Goal: Navigation & Orientation: Find specific page/section

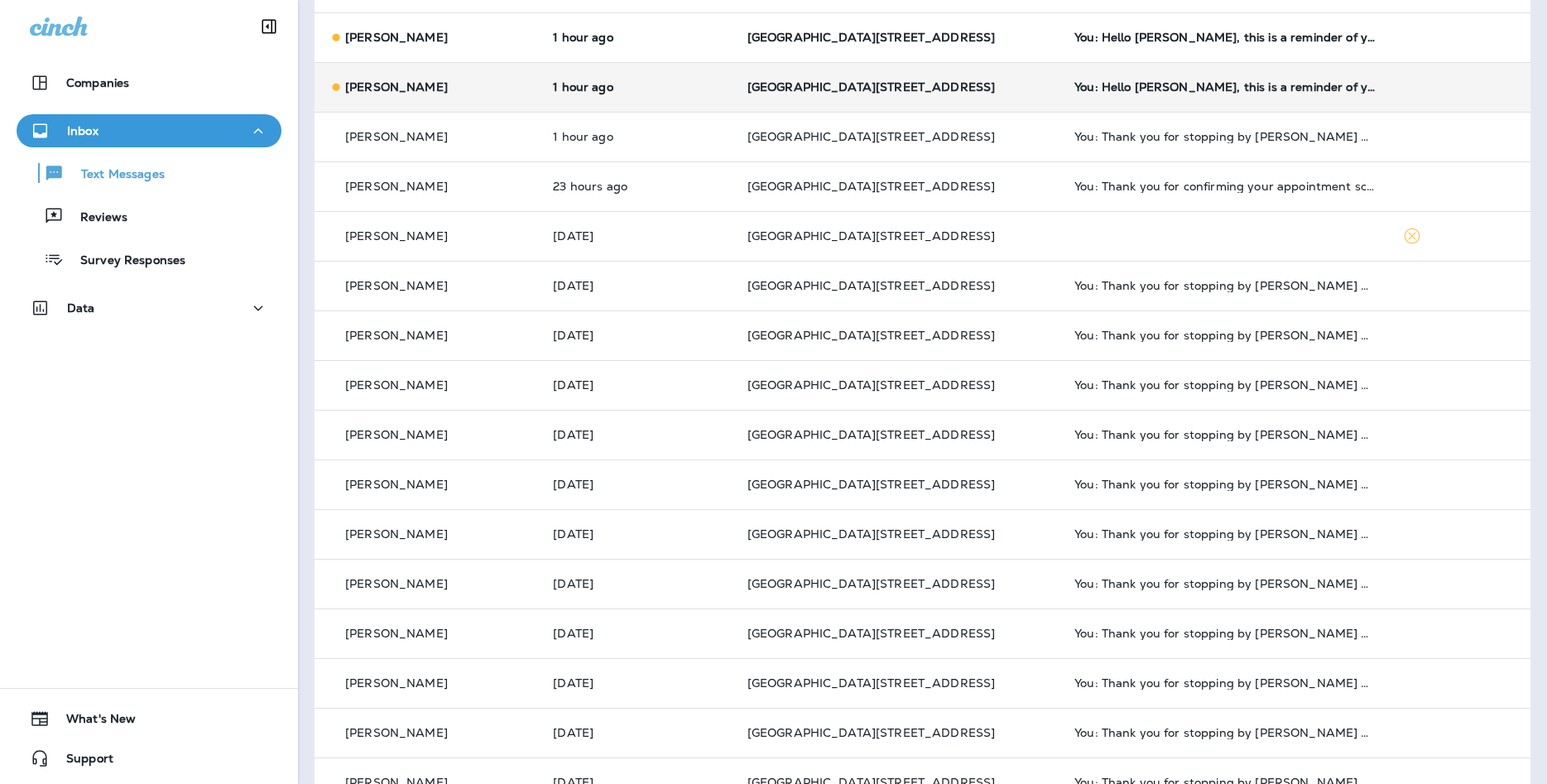
scroll to position [42, 0]
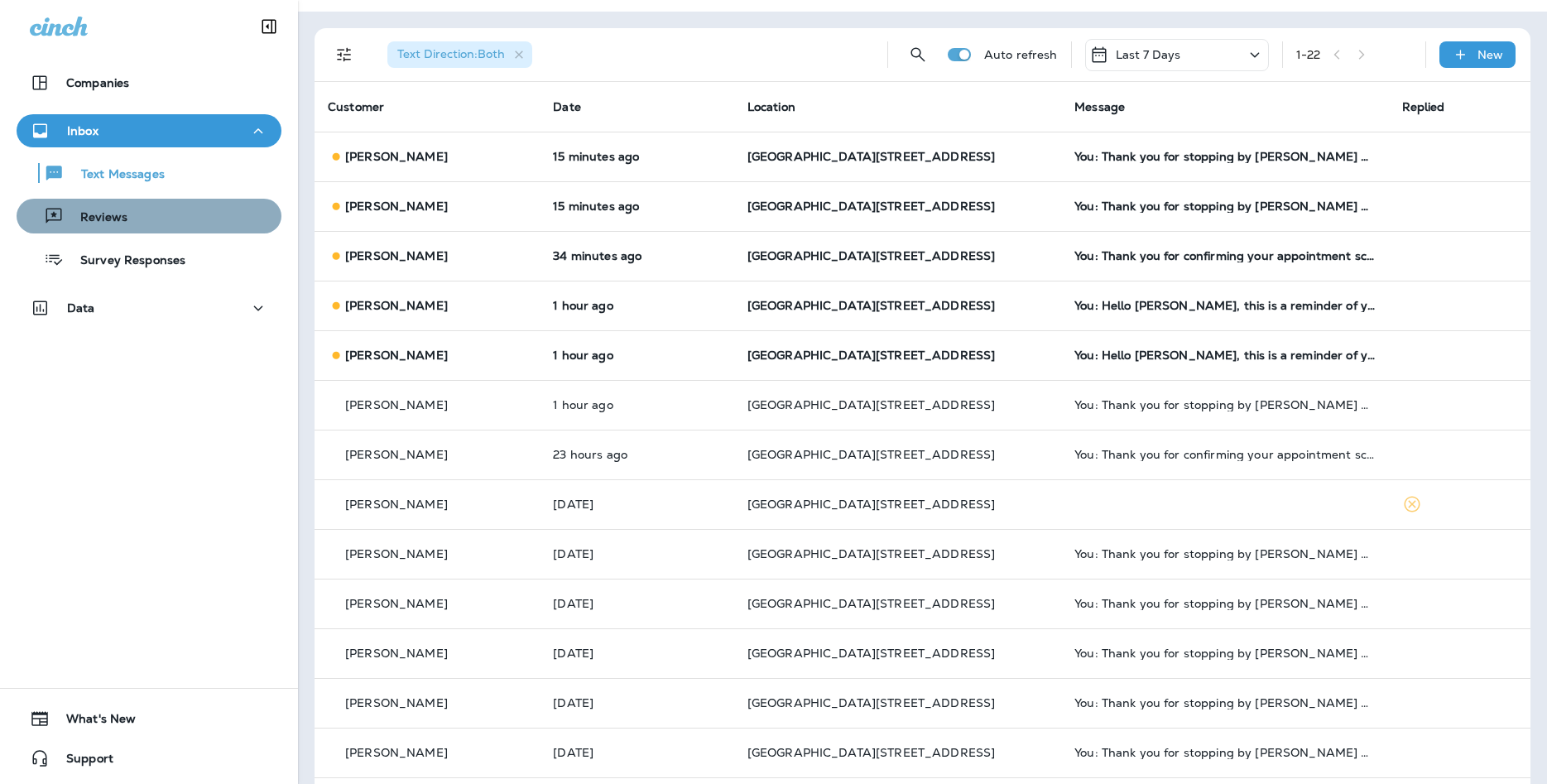
click at [177, 230] on button "Reviews" at bounding box center [149, 217] width 265 height 35
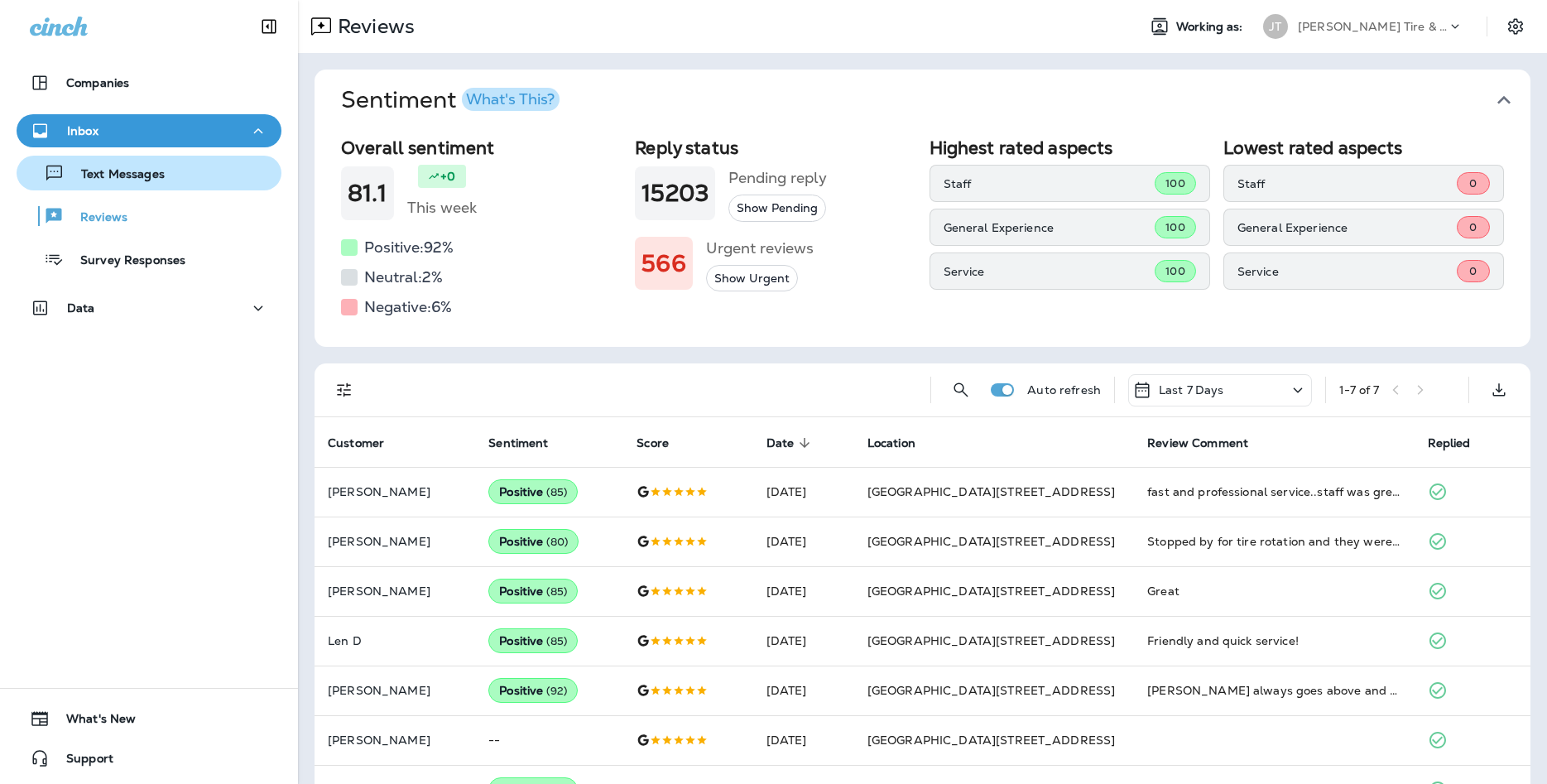
click at [208, 183] on div "Text Messages" at bounding box center [149, 172] width 252 height 25
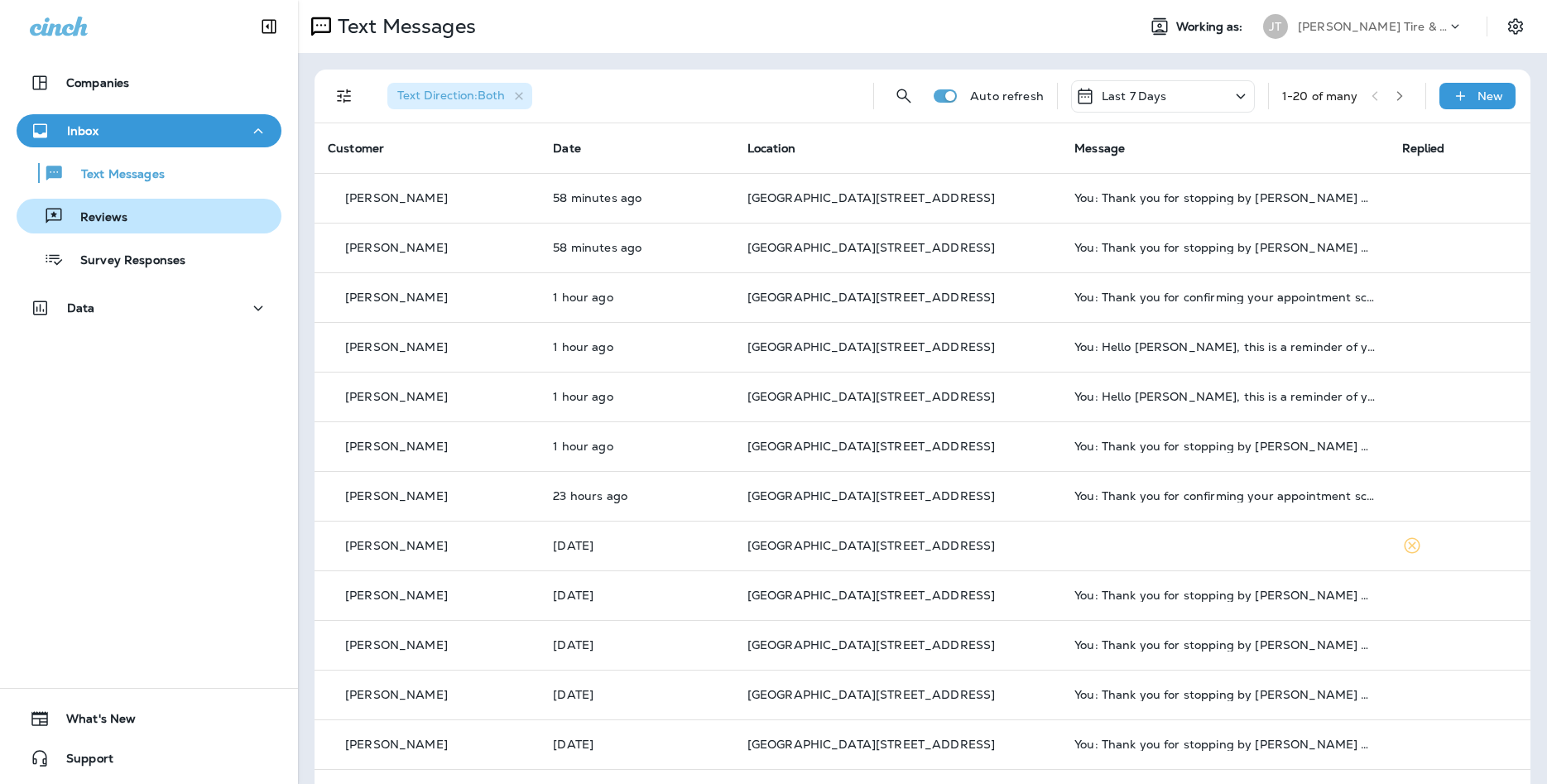
click at [115, 205] on div "Reviews" at bounding box center [75, 216] width 105 height 25
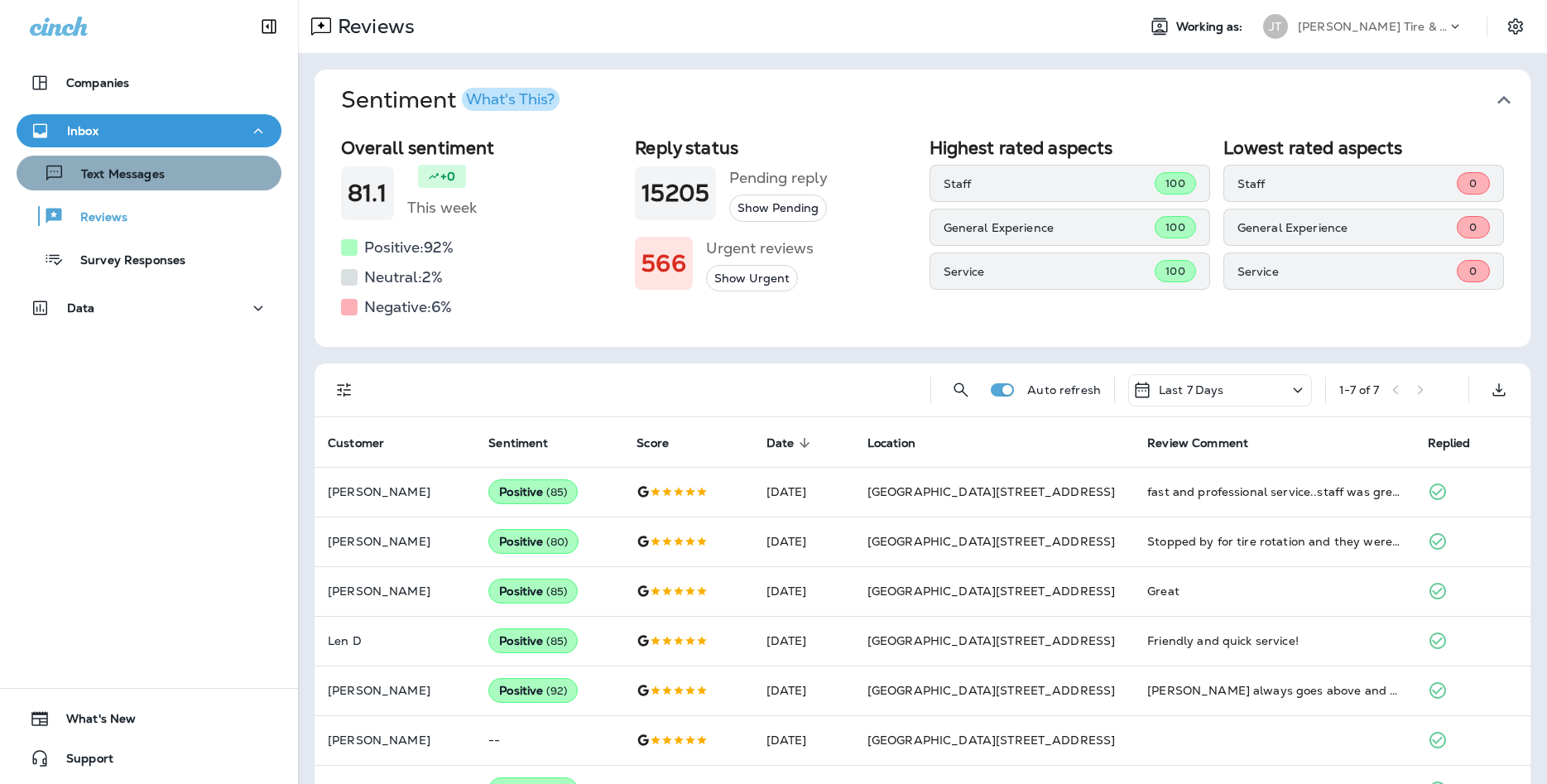
click at [218, 166] on div "Text Messages" at bounding box center [149, 172] width 252 height 25
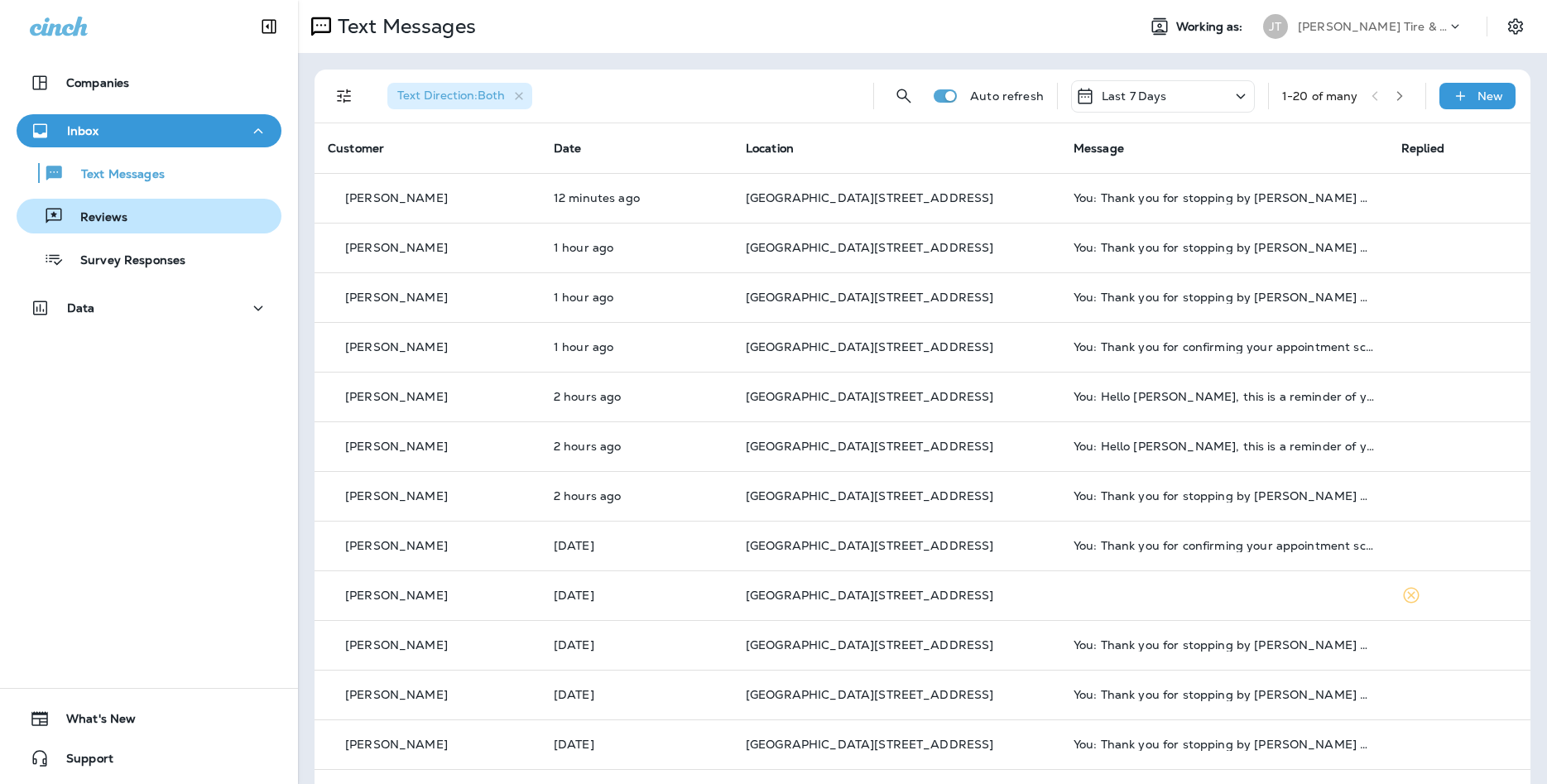
click at [231, 208] on div "Reviews" at bounding box center [149, 216] width 252 height 25
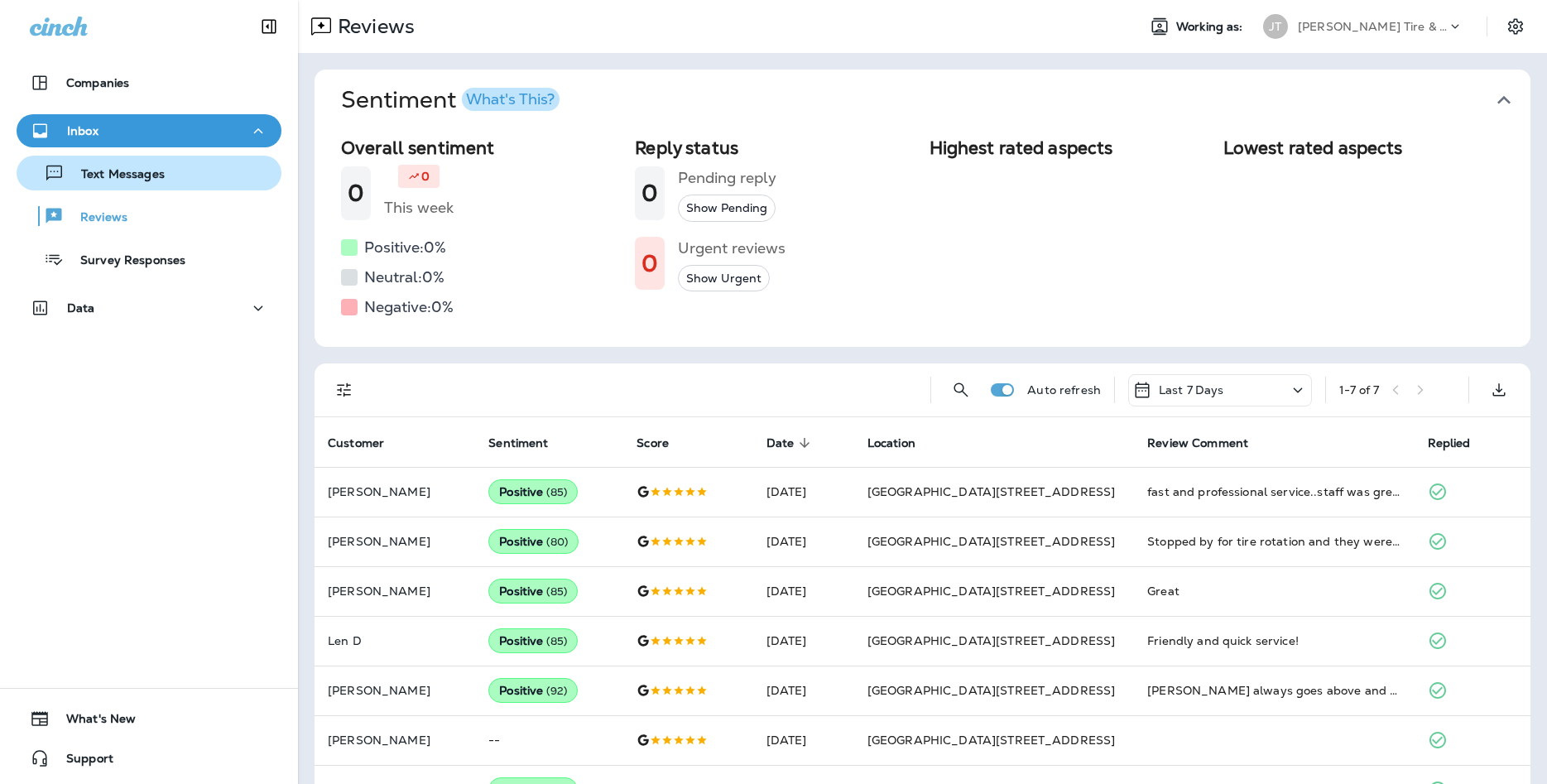
click at [235, 174] on div "Text Messages" at bounding box center [149, 172] width 252 height 25
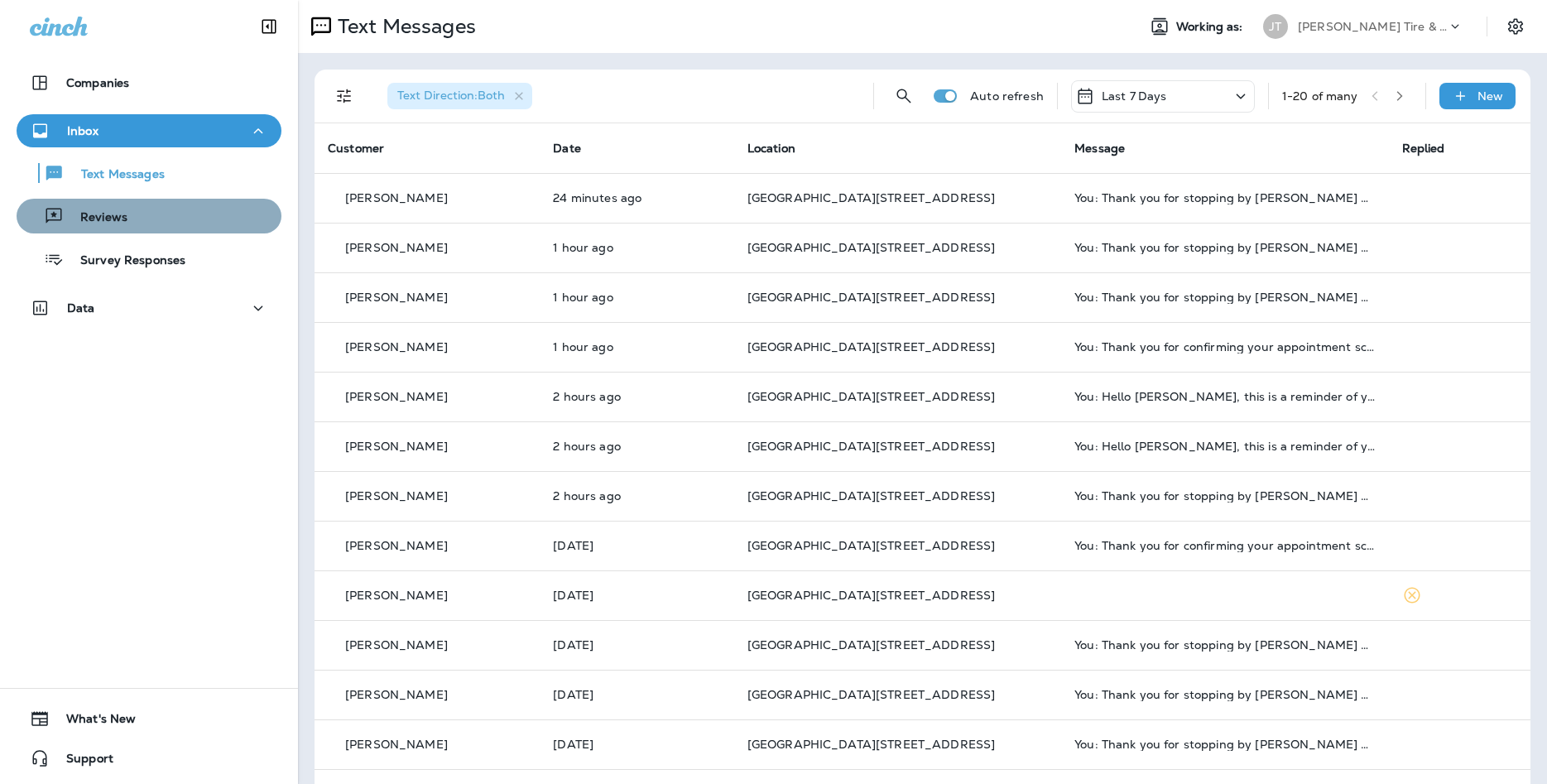
click at [199, 208] on div "Reviews" at bounding box center [149, 216] width 252 height 25
